Goal: Transaction & Acquisition: Subscribe to service/newsletter

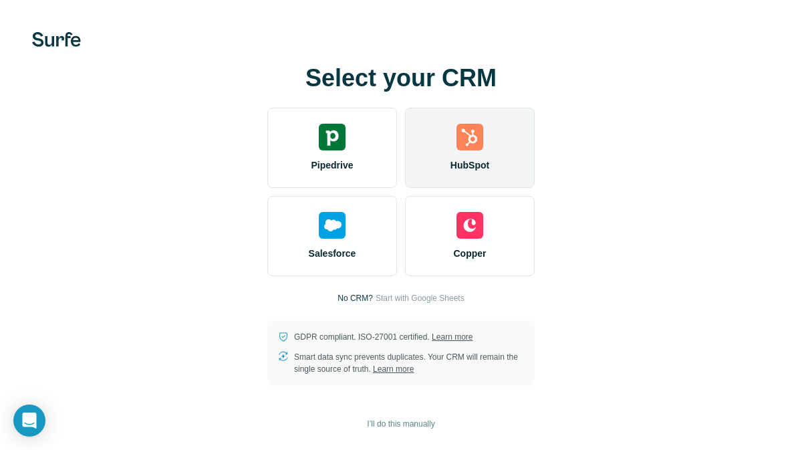
click at [475, 170] on span "HubSpot" at bounding box center [470, 164] width 39 height 13
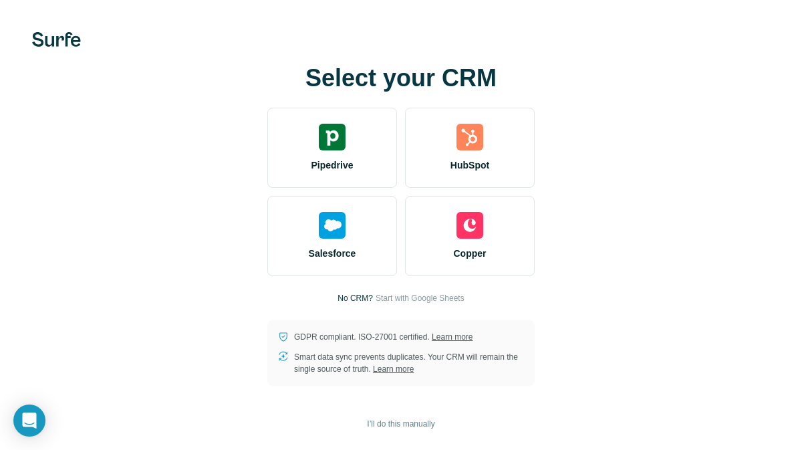
click at [511, 31] on div "Select your CRM Pipedrive HubSpot Salesforce Copper No CRM? Start with Google S…" at bounding box center [401, 225] width 802 height 450
